Goal: Find specific fact

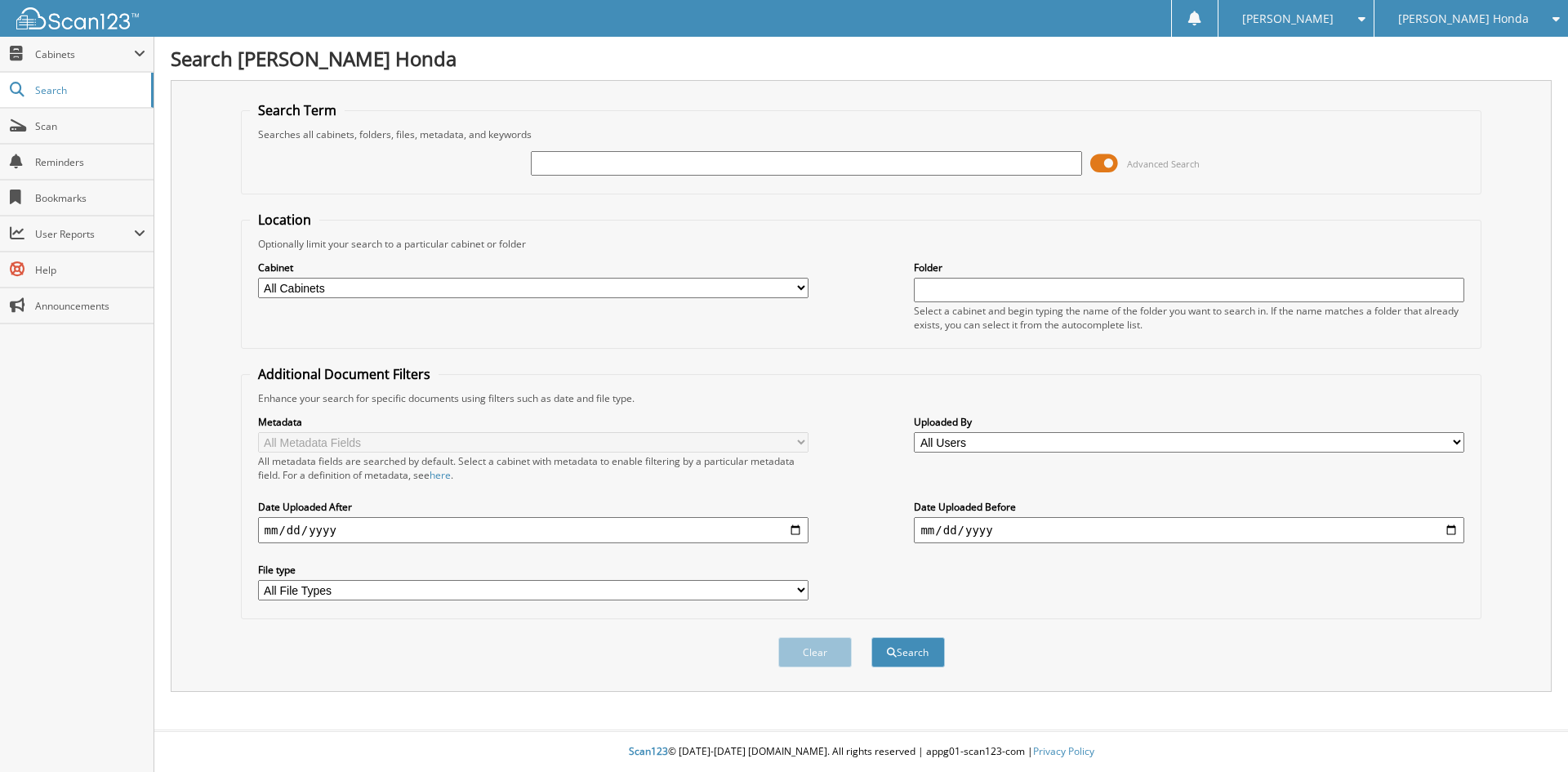
click at [676, 171] on input "text" at bounding box center [806, 163] width 551 height 24
click at [636, 162] on input "11" at bounding box center [806, 163] width 551 height 24
type input "116061347"
click at [871, 638] on button "Search" at bounding box center [908, 652] width 73 height 31
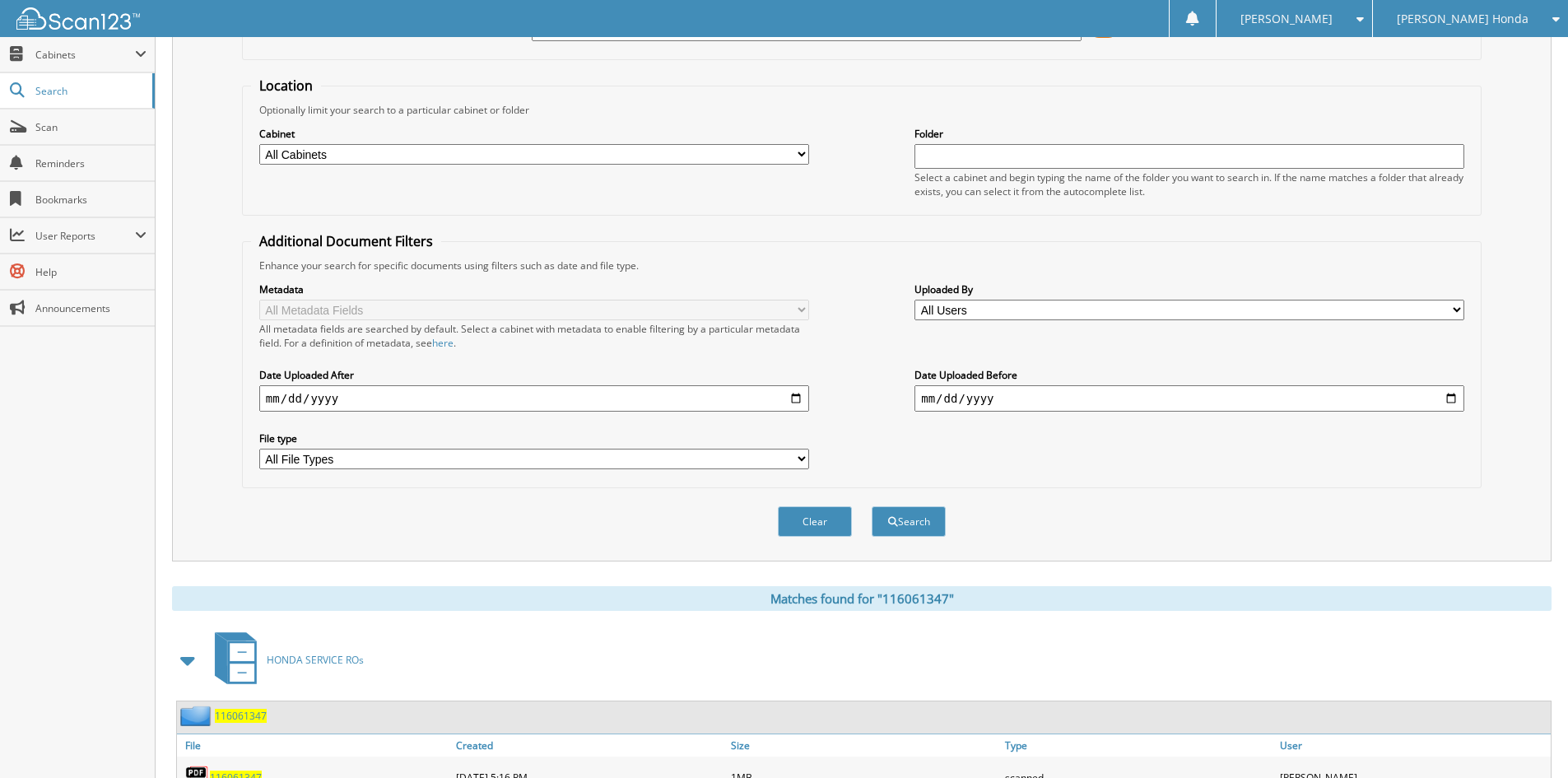
scroll to position [207, 0]
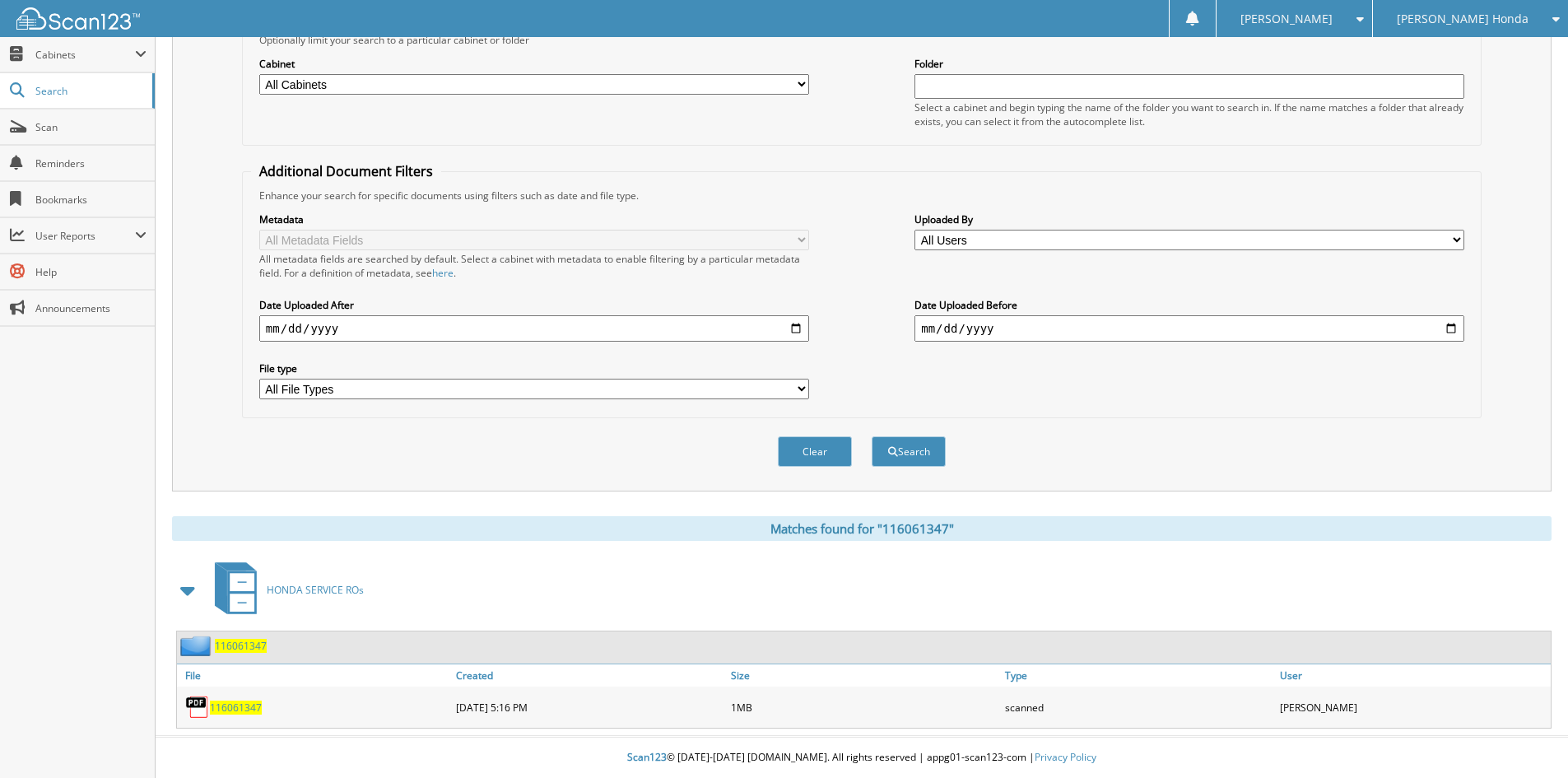
click at [242, 702] on span "116061347" at bounding box center [236, 708] width 52 height 14
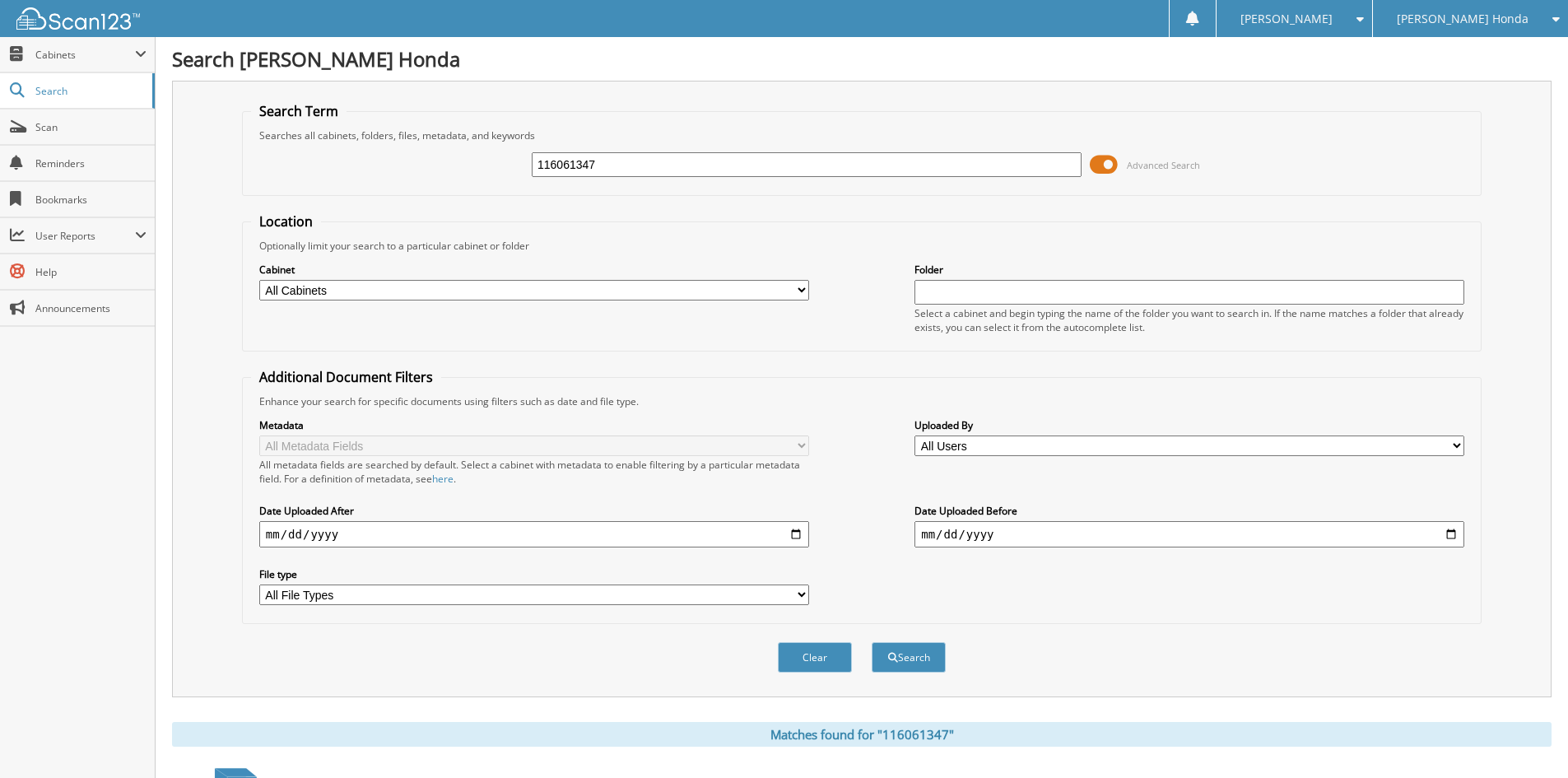
click at [1341, 10] on div "[PERSON_NAME]" at bounding box center [1294, 18] width 139 height 37
click at [1327, 82] on link "Logout" at bounding box center [1294, 80] width 156 height 29
